Goal: Find specific page/section: Find specific page/section

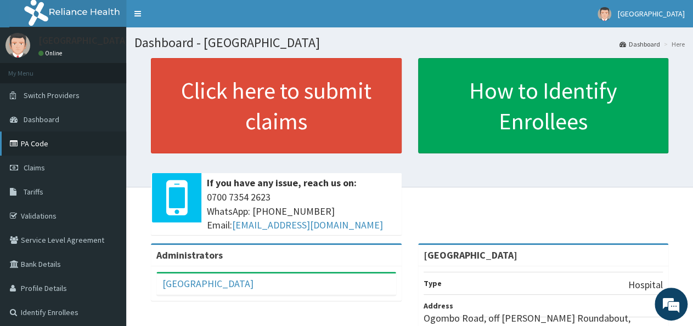
click at [21, 142] on link "PA Code" at bounding box center [63, 144] width 126 height 24
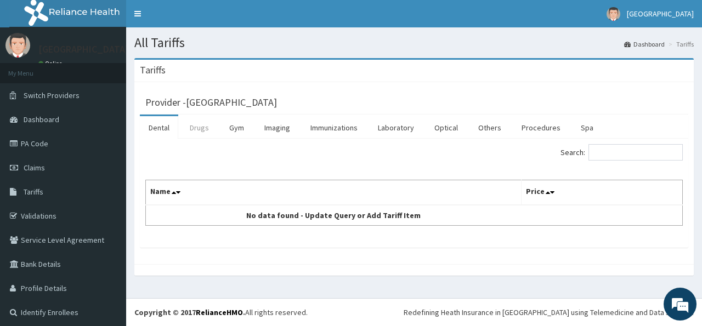
click at [195, 130] on link "Drugs" at bounding box center [199, 127] width 37 height 23
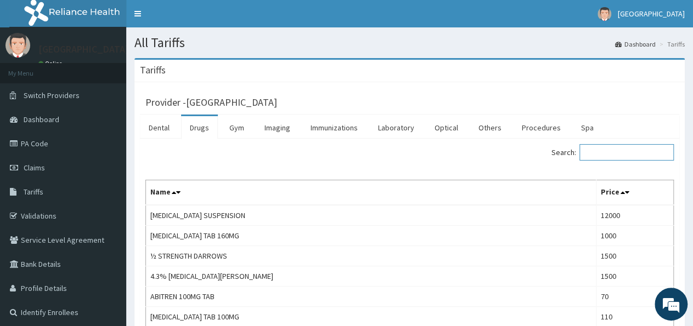
click at [596, 155] on input "Search:" at bounding box center [626, 152] width 94 height 16
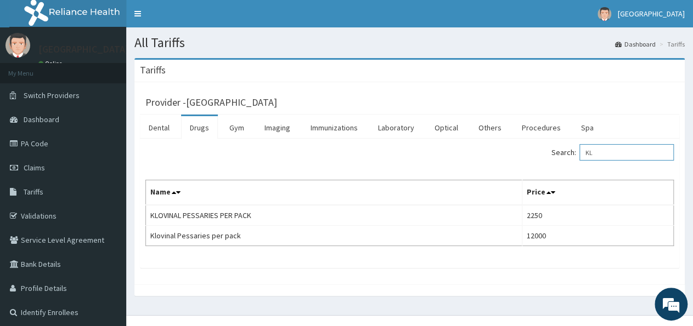
type input "K"
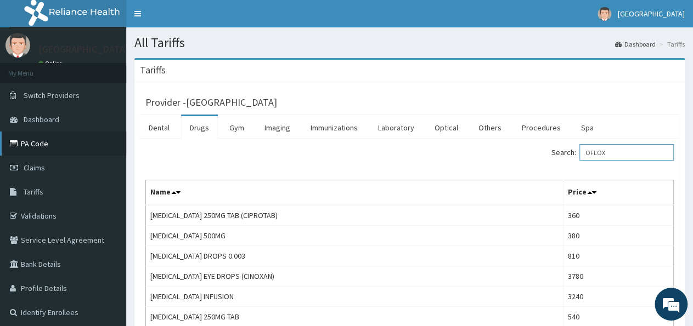
type input "OFLOX"
click at [44, 144] on link "PA Code" at bounding box center [63, 144] width 126 height 24
